Goal: Task Accomplishment & Management: Complete application form

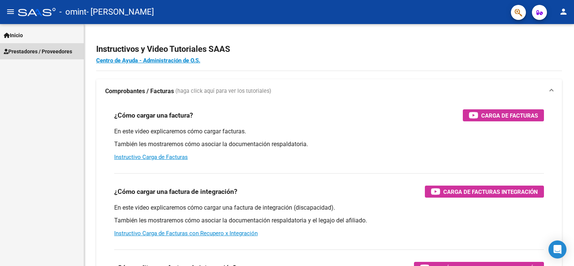
click at [21, 54] on span "Prestadores / Proveedores" at bounding box center [38, 51] width 68 height 8
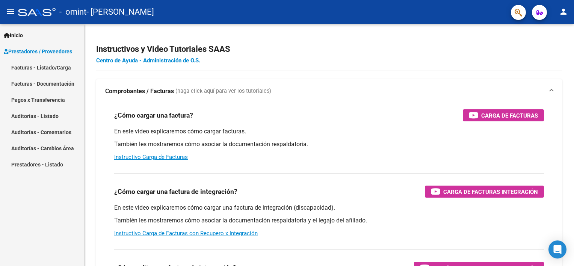
click at [35, 64] on link "Facturas - Listado/Carga" at bounding box center [42, 67] width 84 height 16
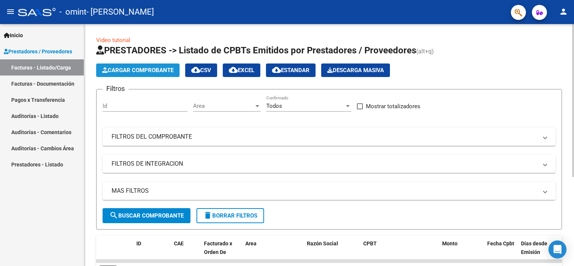
click at [168, 67] on span "Cargar Comprobante" at bounding box center [137, 70] width 71 height 7
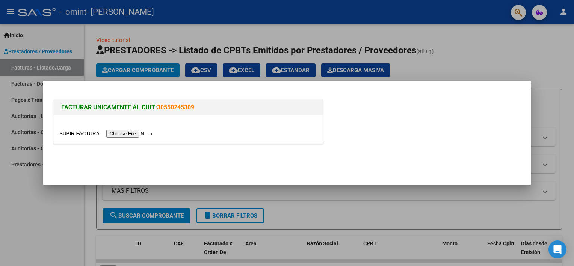
click at [131, 134] on input "file" at bounding box center [106, 134] width 95 height 8
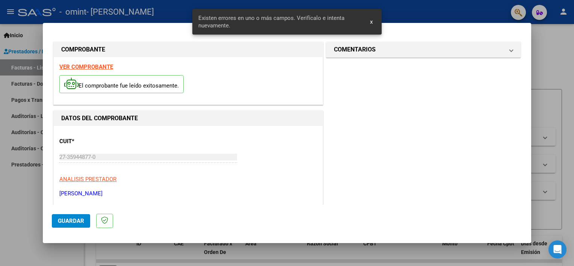
scroll to position [113, 0]
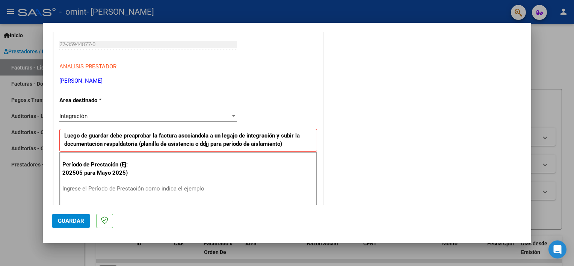
click at [141, 118] on div "Integración" at bounding box center [144, 116] width 171 height 7
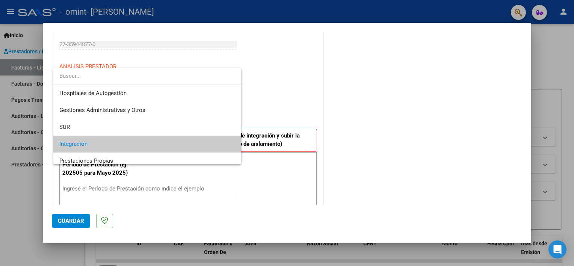
scroll to position [28, 0]
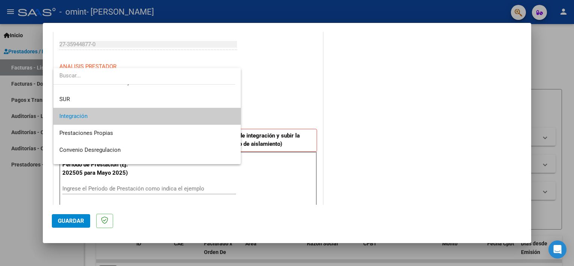
click at [141, 118] on span "Integración" at bounding box center [147, 116] width 176 height 17
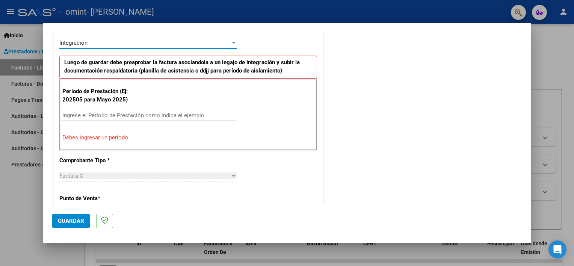
scroll to position [188, 0]
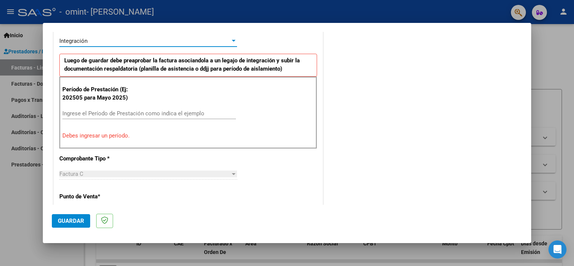
click at [134, 112] on input "Ingrese el Período de Prestación como indica el ejemplo" at bounding box center [149, 113] width 174 height 7
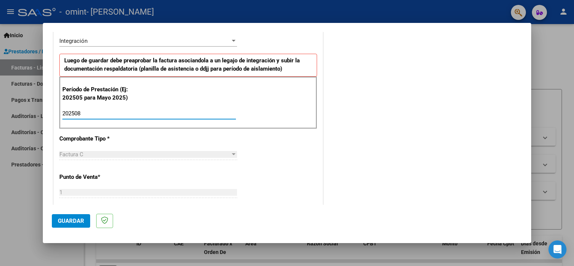
type input "202508"
click at [281, 171] on div "CUIT * 27-35944877-0 Ingresar CUIT ANALISIS PRESTADOR [PERSON_NAME] [PERSON_NAM…" at bounding box center [188, 220] width 269 height 565
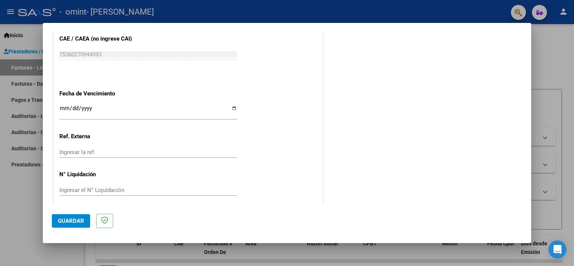
scroll to position [487, 0]
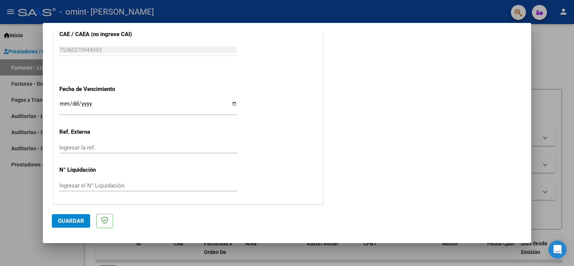
click at [111, 99] on div "Ingresar la fecha" at bounding box center [148, 107] width 178 height 16
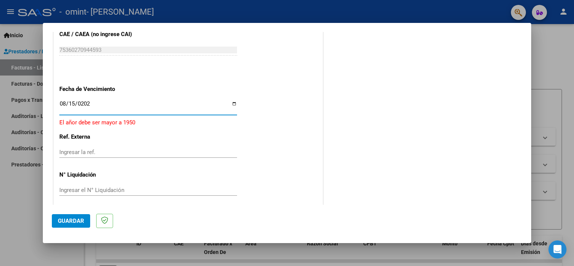
type input "[DATE]"
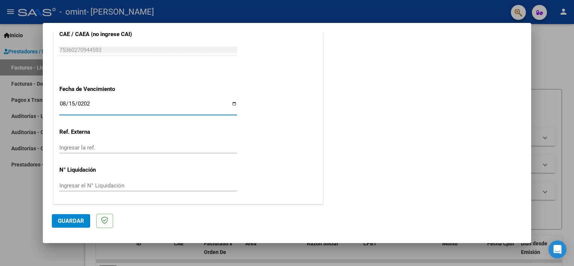
click at [75, 103] on input "[DATE]" at bounding box center [148, 107] width 178 height 12
drag, startPoint x: 80, startPoint y: 99, endPoint x: 76, endPoint y: 103, distance: 5.3
click at [76, 103] on div "[DATE] Ingresar la fecha" at bounding box center [148, 107] width 178 height 16
click at [75, 102] on input "2025-08-15" at bounding box center [148, 107] width 178 height 12
type input "2025-09-15"
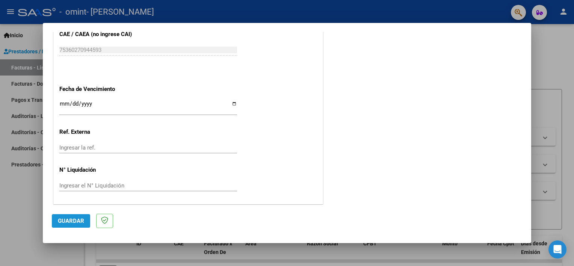
click at [68, 220] on span "Guardar" at bounding box center [71, 220] width 26 height 7
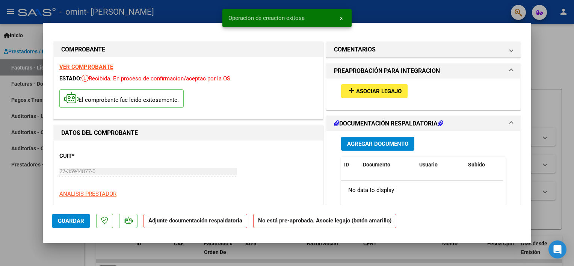
click at [405, 91] on div "add Asociar Legajo" at bounding box center [423, 90] width 176 height 25
click at [403, 93] on button "add Asociar Legajo" at bounding box center [374, 91] width 66 height 14
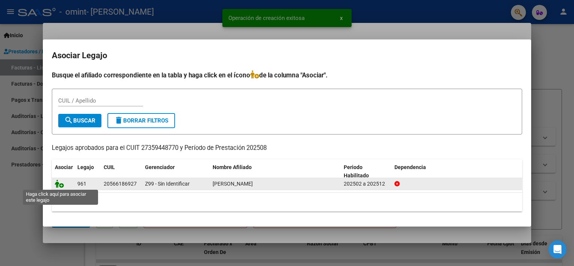
click at [59, 186] on icon at bounding box center [59, 184] width 9 height 8
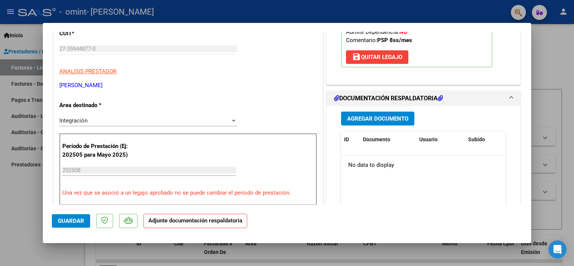
scroll to position [123, 0]
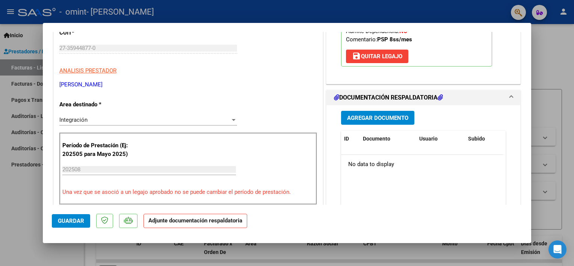
click at [380, 119] on span "Agregar Documento" at bounding box center [377, 118] width 61 height 7
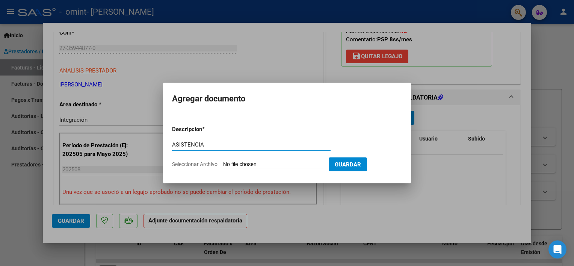
type input "ASISTENCIA"
click at [251, 164] on input "Seleccionar Archivo" at bounding box center [273, 164] width 100 height 7
type input "C:\fakepath\VALENTINO PANZANELLA AGOSTO 2025.pdf"
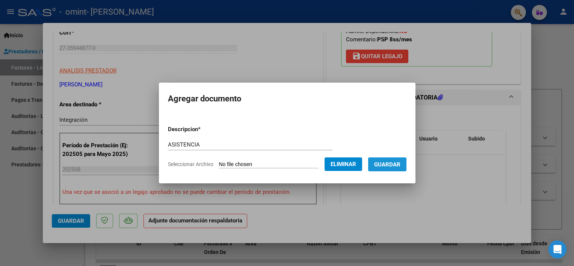
click at [389, 164] on span "Guardar" at bounding box center [387, 164] width 26 height 7
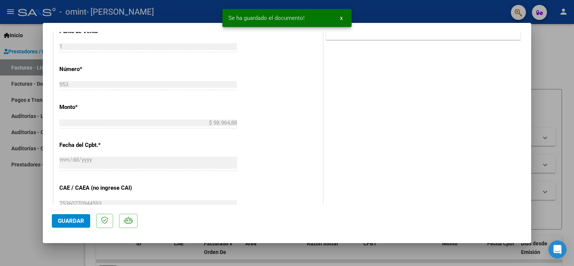
scroll to position [424, 0]
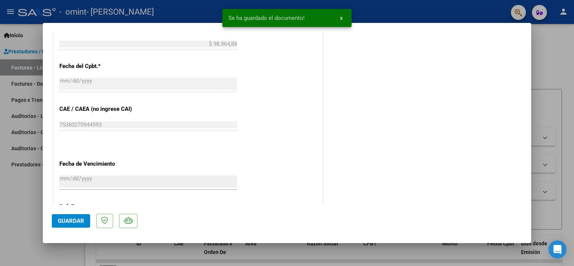
click at [74, 225] on button "Guardar" at bounding box center [71, 221] width 38 height 14
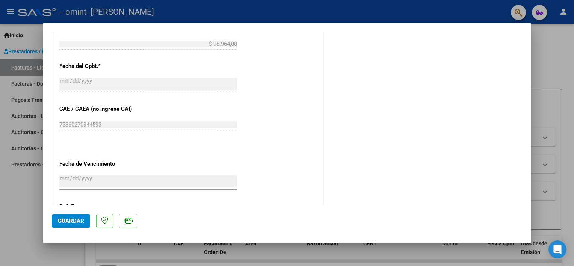
type input "$ 0,00"
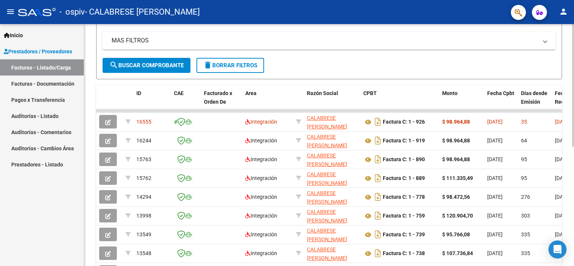
scroll to position [38, 0]
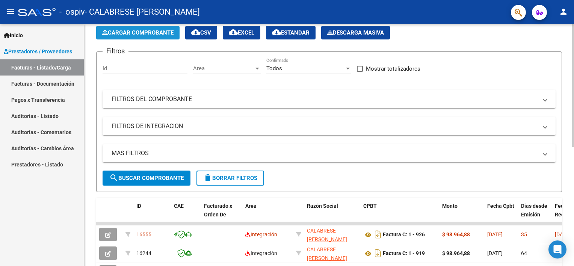
click at [133, 33] on span "Cargar Comprobante" at bounding box center [137, 32] width 71 height 7
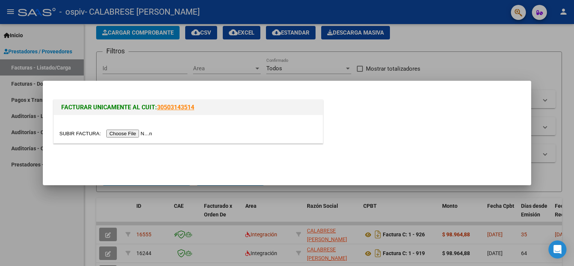
click at [131, 130] on input "file" at bounding box center [106, 134] width 95 height 8
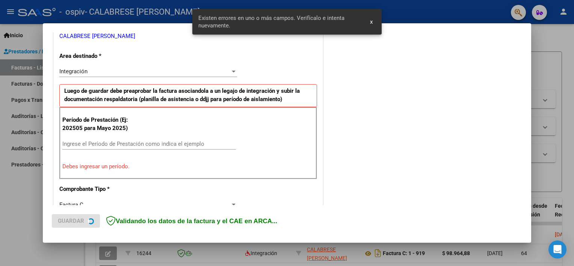
scroll to position [160, 0]
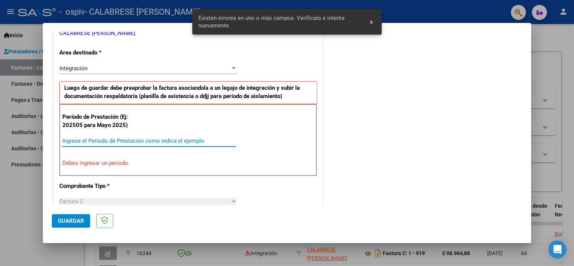
click at [157, 143] on input "Ingrese el Período de Prestación como indica el ejemplo" at bounding box center [149, 140] width 174 height 7
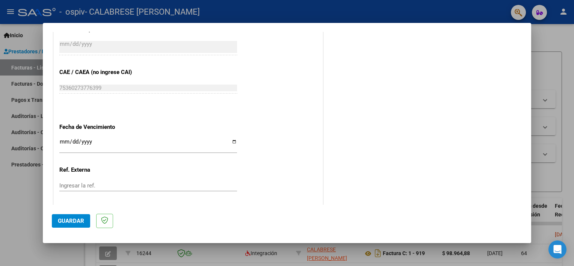
scroll to position [461, 0]
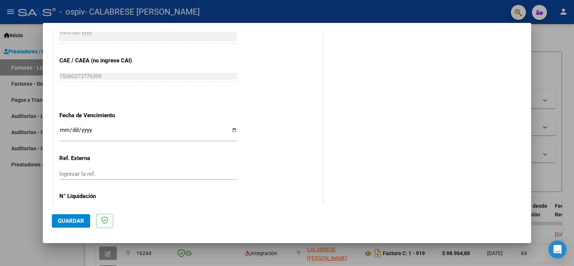
type input "202508"
click at [64, 131] on input "Ingresar la fecha" at bounding box center [148, 133] width 178 height 12
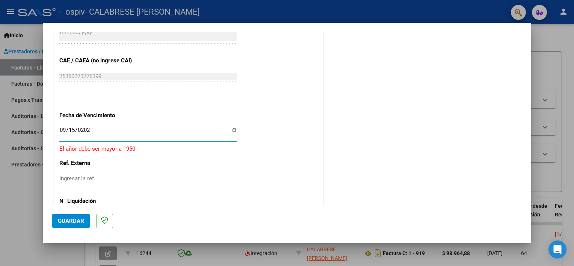
type input "[DATE]"
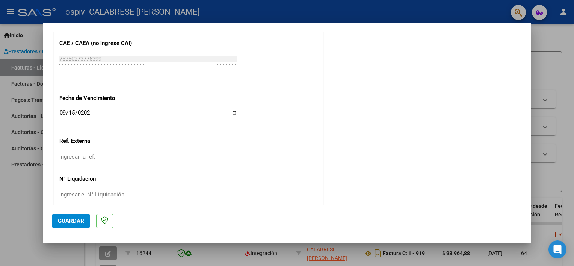
scroll to position [487, 0]
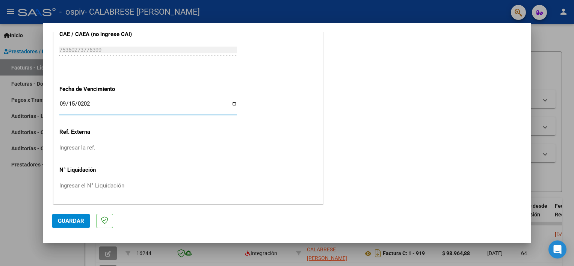
click at [64, 218] on span "Guardar" at bounding box center [71, 220] width 26 height 7
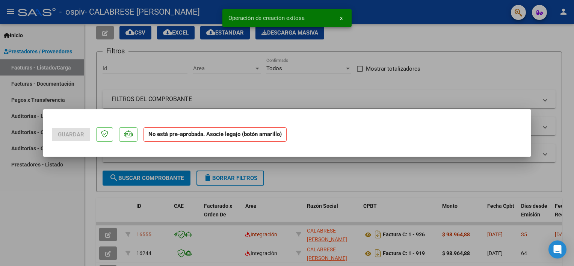
scroll to position [0, 0]
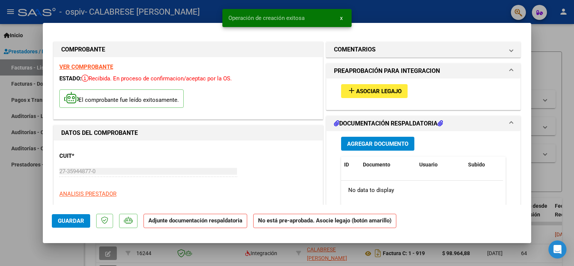
click at [380, 90] on span "Asociar Legajo" at bounding box center [378, 91] width 45 height 7
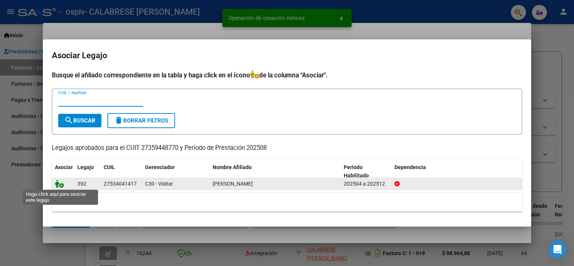
click at [59, 184] on icon at bounding box center [59, 184] width 9 height 8
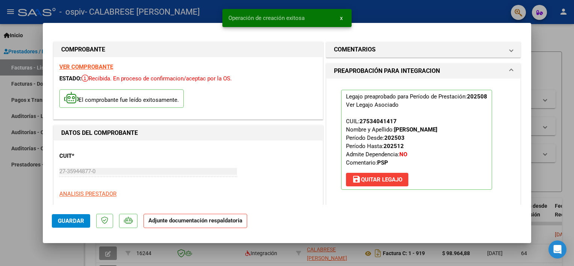
scroll to position [150, 0]
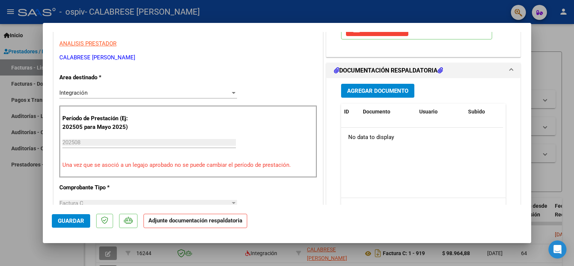
click at [383, 90] on span "Agregar Documento" at bounding box center [377, 91] width 61 height 7
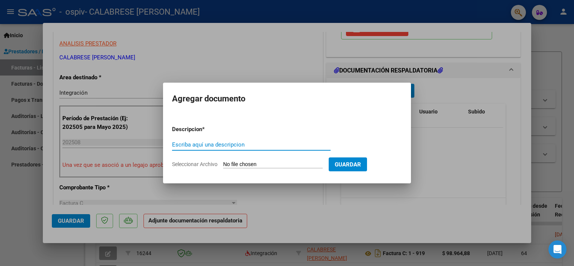
drag, startPoint x: 213, startPoint y: 139, endPoint x: 212, endPoint y: 144, distance: 5.3
click at [212, 142] on div "Escriba aquí una descripcion" at bounding box center [251, 144] width 158 height 11
type input "ASISTENCIA"
click at [238, 160] on form "Descripcion * ASISTENCIA Escriba aquí una descripcion Seleccionar Archivo Guard…" at bounding box center [287, 146] width 230 height 55
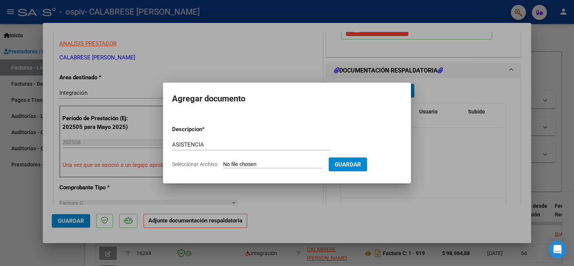
click at [303, 162] on input "Seleccionar Archivo" at bounding box center [273, 164] width 100 height 7
type input "C:\fakepath\DANNA AGOSTO 2025.pdf"
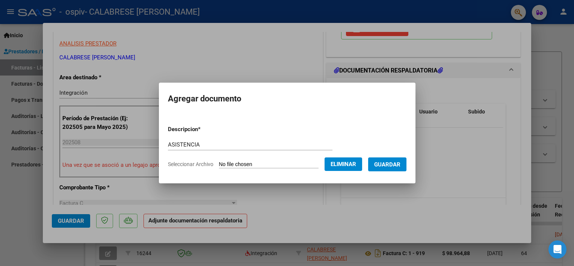
click at [374, 165] on button "Guardar" at bounding box center [387, 164] width 38 height 14
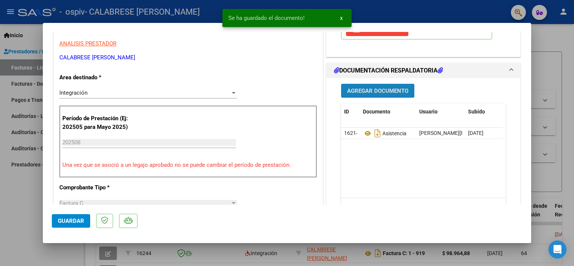
click at [389, 96] on button "Agregar Documento" at bounding box center [377, 91] width 73 height 14
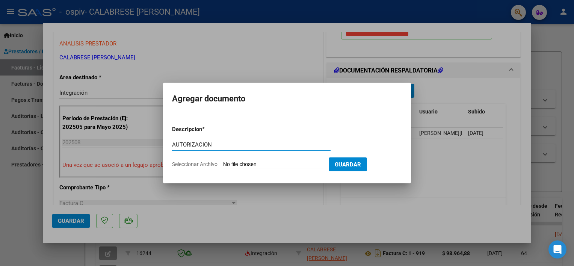
type input "AUTORIZACION"
click at [264, 162] on input "Seleccionar Archivo" at bounding box center [273, 164] width 100 height 7
type input "C:\fakepath\autorizacion danna.jpg"
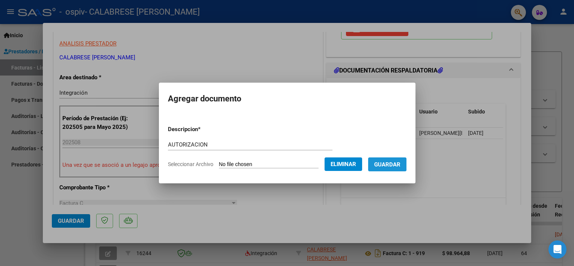
click at [376, 161] on span "Guardar" at bounding box center [387, 164] width 26 height 7
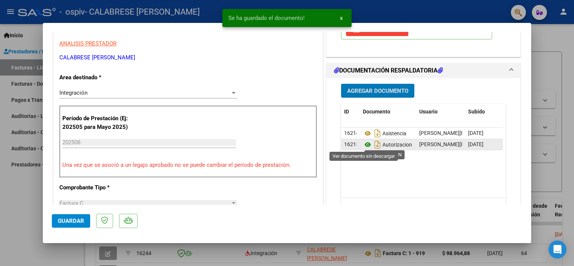
click at [363, 145] on icon at bounding box center [368, 144] width 10 height 9
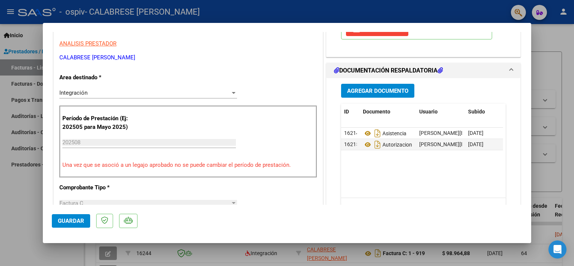
drag, startPoint x: 356, startPoint y: 145, endPoint x: 400, endPoint y: 154, distance: 44.9
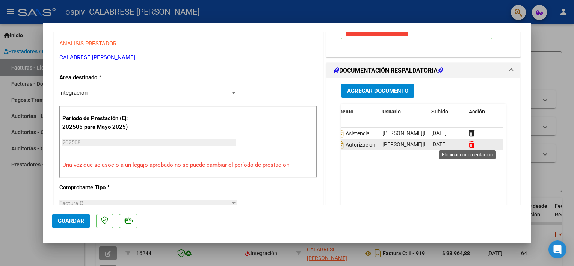
click at [469, 145] on icon at bounding box center [472, 144] width 6 height 7
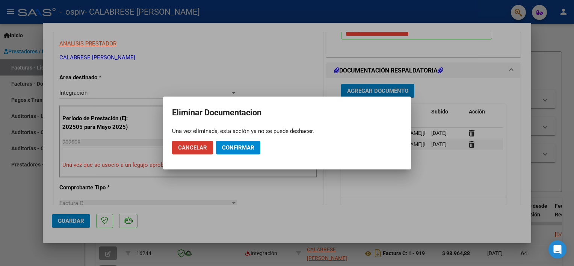
click at [225, 151] on button "Confirmar" at bounding box center [238, 148] width 44 height 14
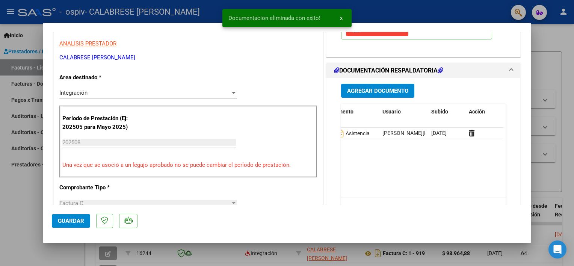
click at [374, 90] on span "Agregar Documento" at bounding box center [377, 91] width 61 height 7
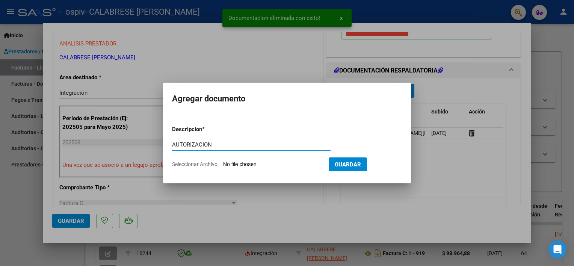
type input "AUTORIZACION"
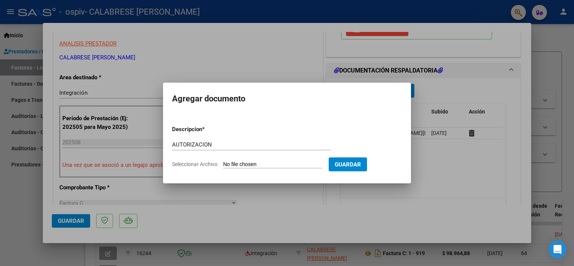
click at [252, 161] on form "Descripcion * AUTORIZACION Escriba aquí una descripcion Seleccionar Archivo Gua…" at bounding box center [287, 146] width 230 height 55
click at [251, 165] on input "Seleccionar Archivo" at bounding box center [273, 164] width 100 height 7
type input "C:\fakepath\GONZALEZ DANNA PSP 2025.pdf"
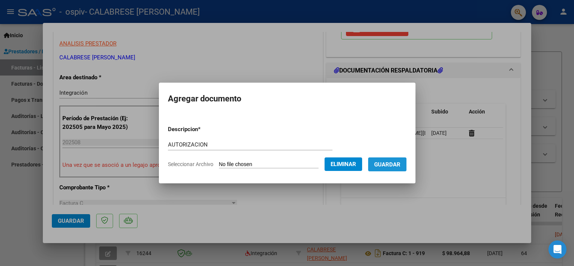
click at [384, 170] on button "Guardar" at bounding box center [387, 164] width 38 height 14
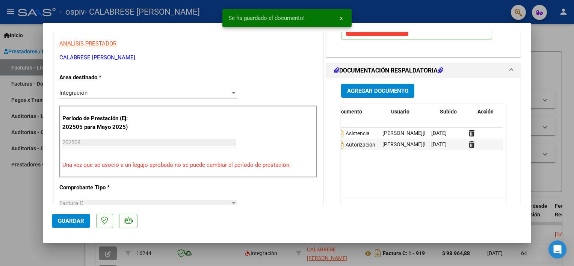
scroll to position [0, 0]
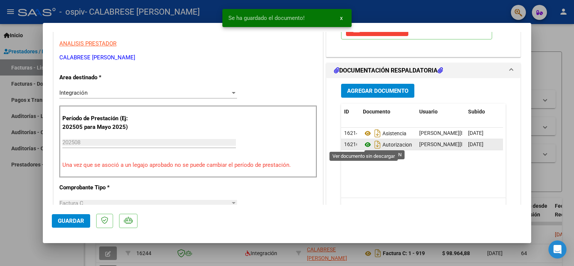
click at [365, 146] on icon at bounding box center [368, 144] width 10 height 9
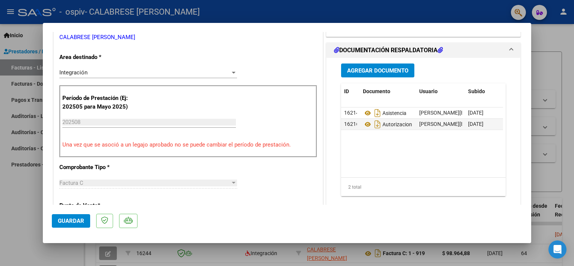
scroll to position [188, 0]
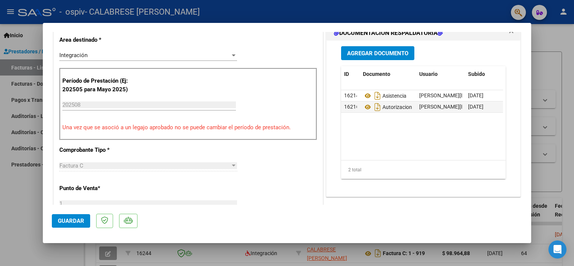
click at [80, 222] on span "Guardar" at bounding box center [71, 220] width 26 height 7
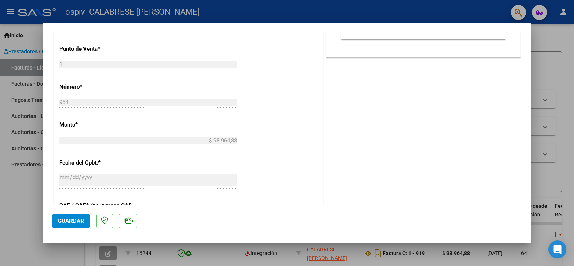
scroll to position [338, 0]
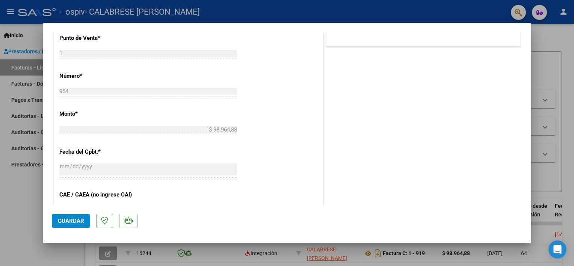
drag, startPoint x: 80, startPoint y: 220, endPoint x: 88, endPoint y: 221, distance: 8.3
click at [79, 221] on span "Guardar" at bounding box center [71, 220] width 26 height 7
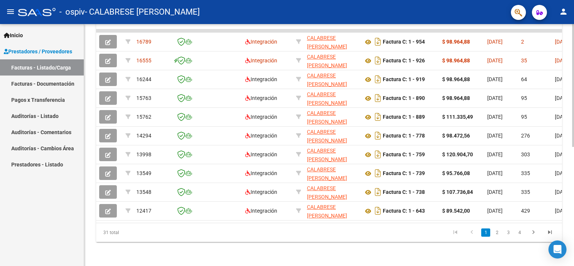
scroll to position [0, 1118]
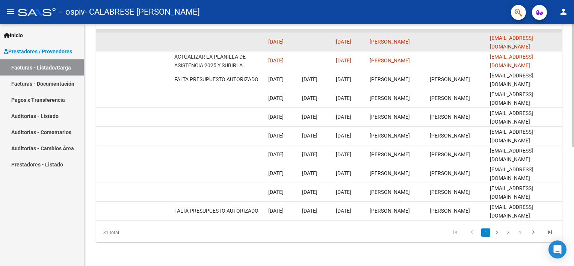
click at [251, 45] on datatable-body-cell at bounding box center [218, 42] width 94 height 18
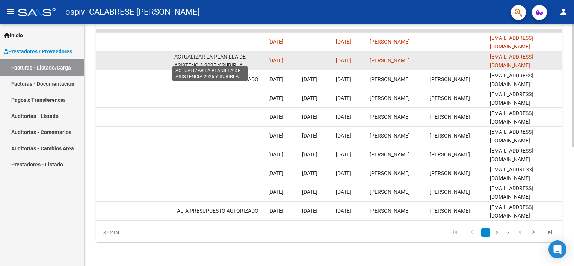
drag, startPoint x: 244, startPoint y: 57, endPoint x: 242, endPoint y: 62, distance: 5.6
click at [244, 59] on span "ACTUALIZAR LA PLANILLA DE ASISTENCIA 2025 Y SUBIRLA ." at bounding box center [209, 61] width 71 height 15
click at [248, 56] on div "ACTUALIZAR LA PLANILLA DE ASISTENCIA 2025 Y SUBIRLA ." at bounding box center [218, 61] width 88 height 16
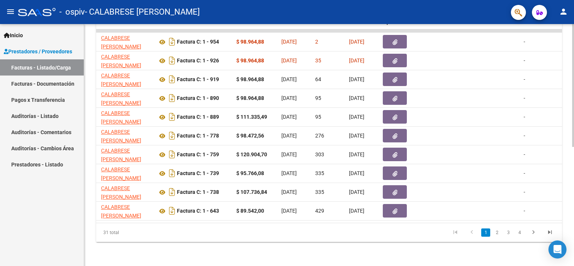
scroll to position [0, 197]
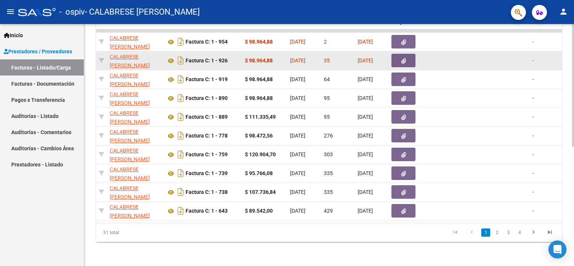
click at [411, 54] on button "button" at bounding box center [403, 61] width 24 height 14
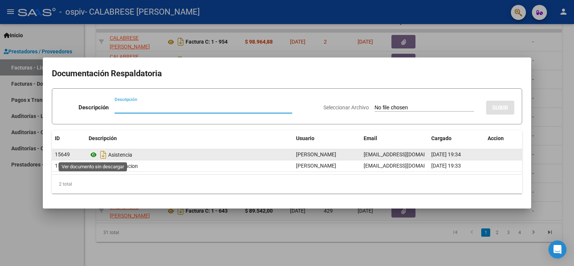
click at [91, 155] on icon at bounding box center [94, 154] width 10 height 9
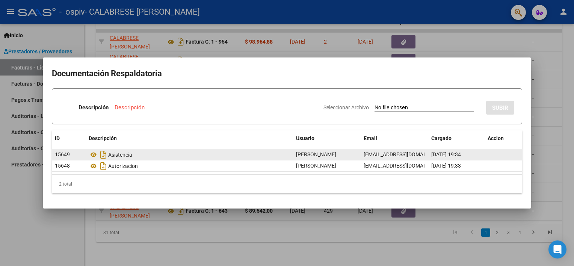
click at [459, 159] on div "10/08/2025 19:34" at bounding box center [456, 154] width 50 height 9
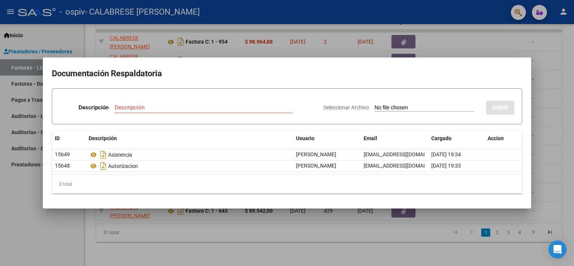
click at [128, 106] on input "Descripción" at bounding box center [204, 107] width 178 height 7
drag, startPoint x: 478, startPoint y: 141, endPoint x: 493, endPoint y: 108, distance: 36.6
click at [478, 141] on div "Cargado" at bounding box center [456, 138] width 50 height 9
click at [408, 105] on input "Seleccionar Archivo" at bounding box center [424, 107] width 100 height 7
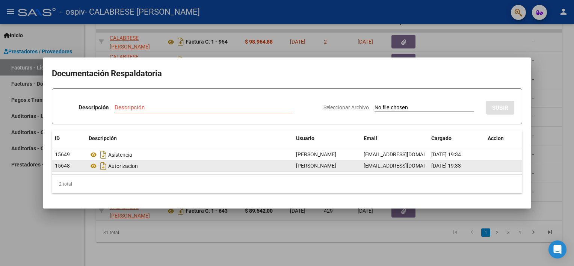
drag, startPoint x: 138, startPoint y: 165, endPoint x: 129, endPoint y: 164, distance: 8.7
drag, startPoint x: 129, startPoint y: 164, endPoint x: 112, endPoint y: 164, distance: 16.9
click at [112, 164] on div "Autorizacion" at bounding box center [189, 166] width 201 height 12
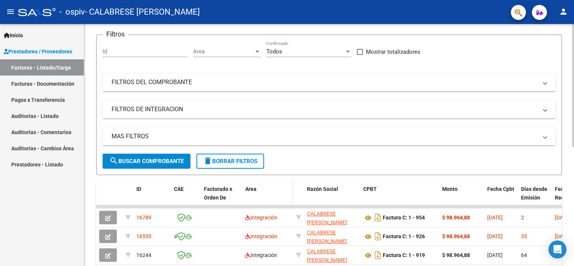
scroll to position [113, 0]
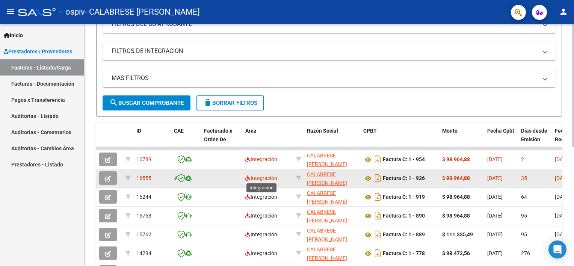
click at [269, 176] on span "Integración" at bounding box center [261, 178] width 32 height 6
click at [201, 176] on datatable-body-cell at bounding box center [221, 178] width 41 height 18
click at [103, 180] on button "button" at bounding box center [108, 178] width 18 height 14
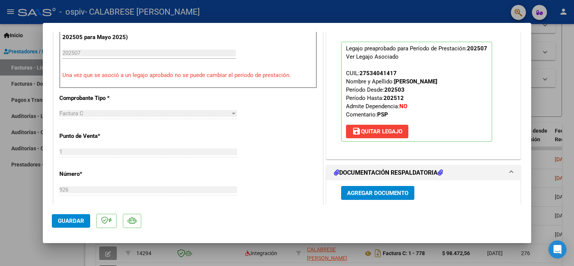
scroll to position [300, 0]
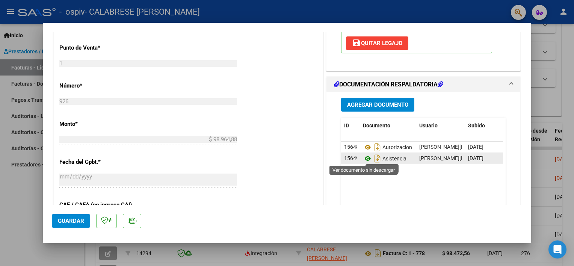
click at [365, 156] on icon at bounding box center [368, 158] width 10 height 9
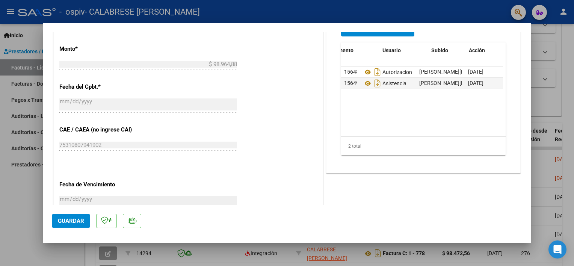
scroll to position [0, 37]
click at [485, 84] on datatable-body-cell at bounding box center [485, 83] width 38 height 11
drag, startPoint x: 479, startPoint y: 85, endPoint x: 491, endPoint y: 81, distance: 12.7
click at [490, 82] on datatable-body-cell at bounding box center [485, 83] width 38 height 11
click at [496, 80] on datatable-body-cell at bounding box center [485, 83] width 38 height 11
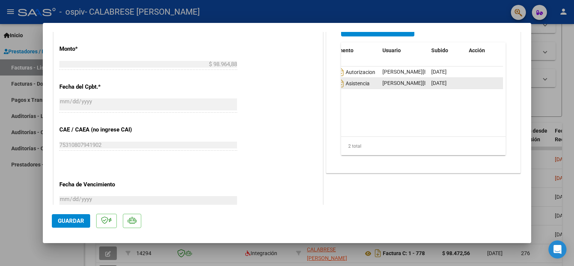
click at [496, 80] on datatable-body-cell at bounding box center [485, 83] width 38 height 11
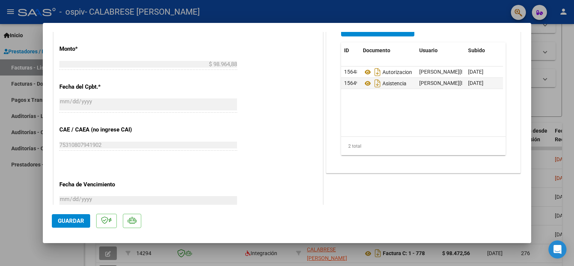
drag, startPoint x: 352, startPoint y: 80, endPoint x: 353, endPoint y: 99, distance: 19.6
click at [350, 101] on datatable-body "15648 Autorizacion [EMAIL_ADDRESS][DOMAIN_NAME] - [PERSON_NAME] [DATE] 15649 As…" at bounding box center [422, 101] width 162 height 70
click at [409, 86] on div "Asistencia" at bounding box center [388, 83] width 50 height 12
click at [398, 83] on span "Asistencia" at bounding box center [385, 83] width 44 height 6
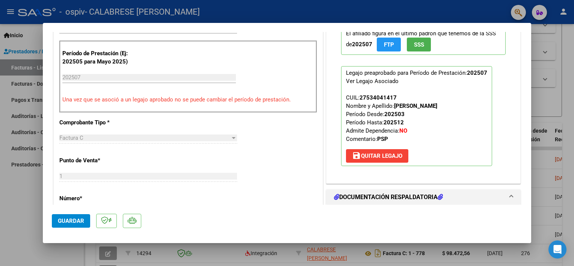
scroll to position [300, 0]
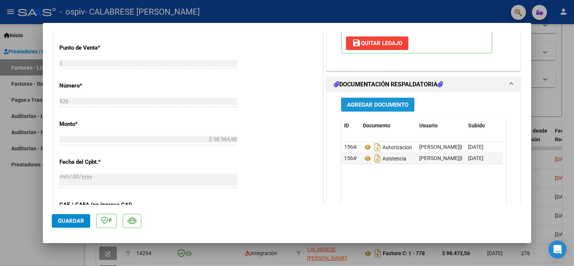
click at [375, 98] on button "Agregar Documento" at bounding box center [377, 105] width 73 height 14
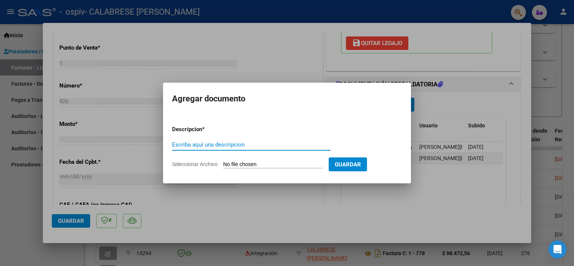
click at [251, 149] on div "Escriba aquí una descripcion" at bounding box center [251, 144] width 158 height 11
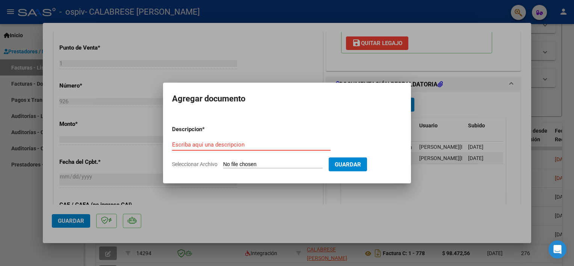
click at [256, 146] on input "Escriba aquí una descripcion" at bounding box center [251, 144] width 158 height 7
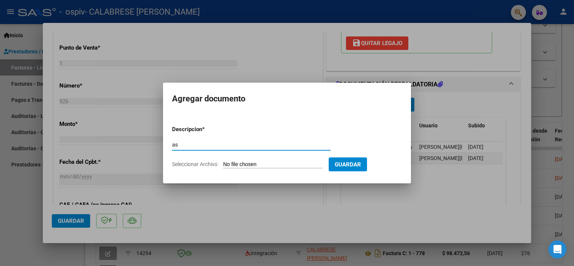
type input "a"
type input "ASISTENCIA"
click at [259, 162] on input "Seleccionar Archivo" at bounding box center [273, 164] width 100 height 7
type input "C:\fakepath\[PERSON_NAME][DATE].pdf"
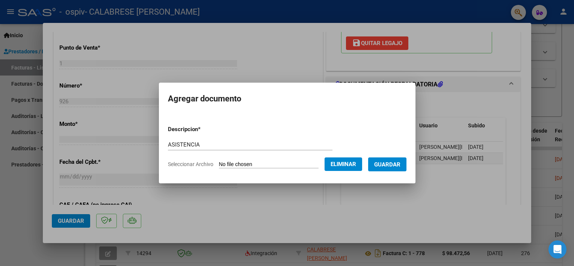
click at [385, 165] on span "Guardar" at bounding box center [387, 164] width 26 height 7
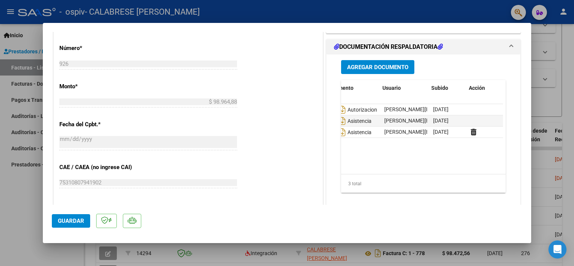
scroll to position [0, 37]
click at [445, 121] on span "[DATE]" at bounding box center [438, 121] width 15 height 6
drag, startPoint x: 445, startPoint y: 121, endPoint x: 440, endPoint y: 122, distance: 5.0
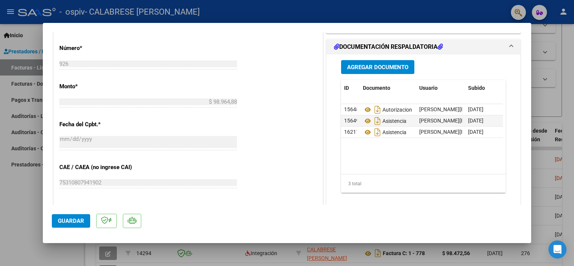
click at [64, 219] on span "Guardar" at bounding box center [71, 220] width 26 height 7
